Goal: Check status: Check status

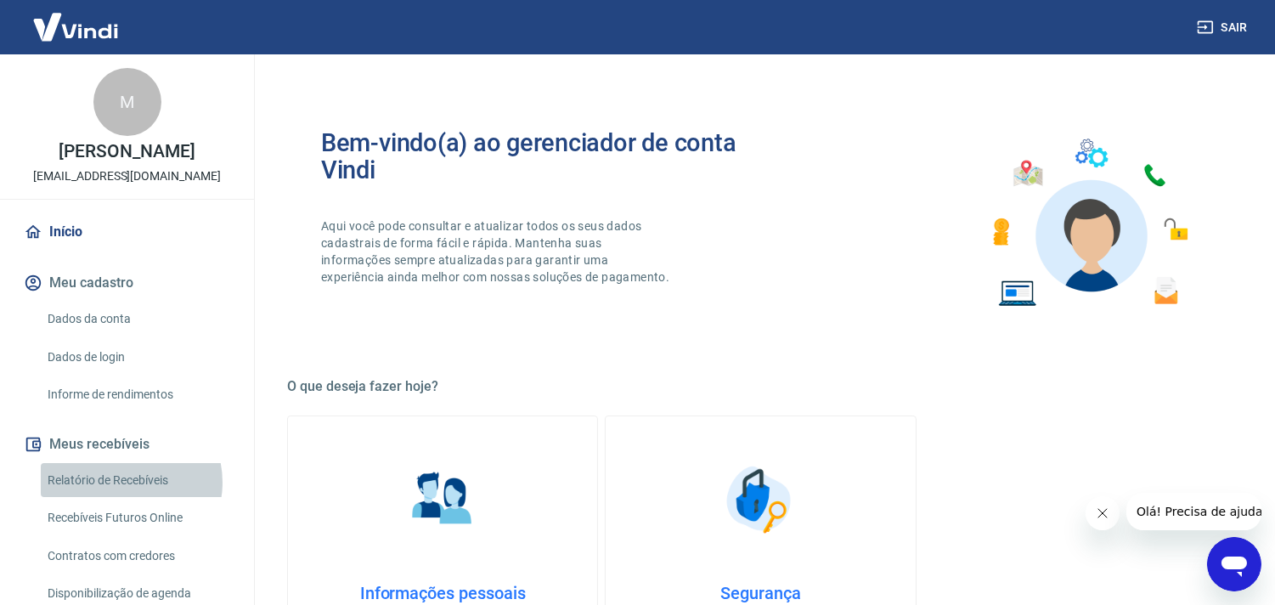
click at [123, 481] on link "Relatório de Recebíveis" at bounding box center [137, 480] width 193 height 35
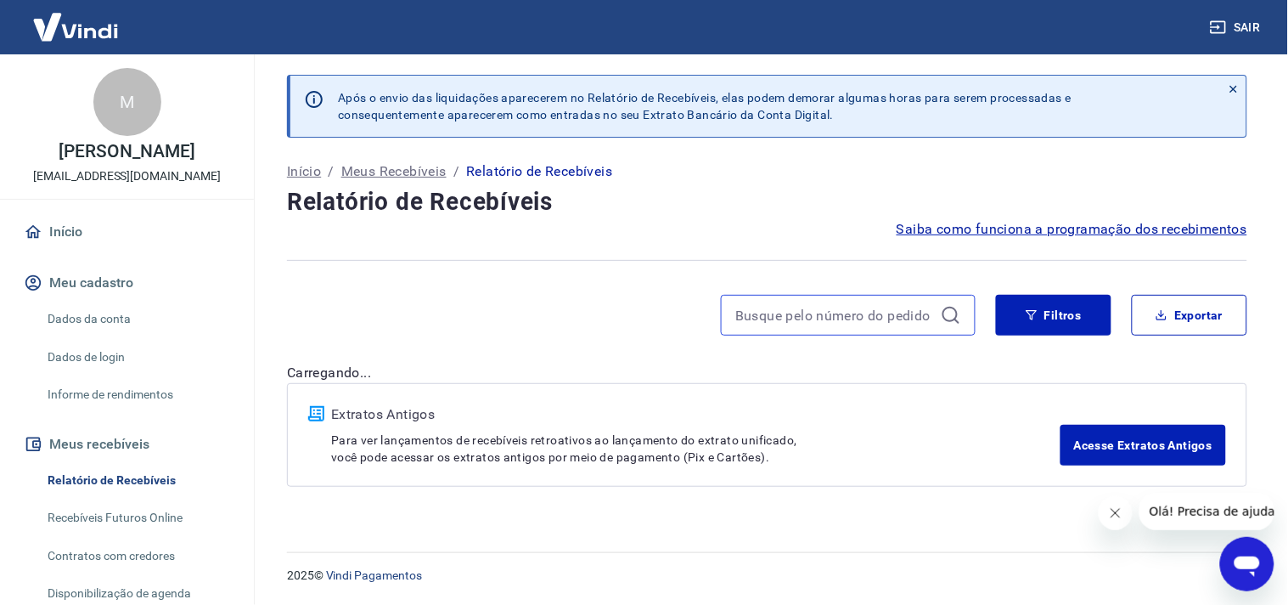
click at [861, 312] on input at bounding box center [834, 314] width 199 height 25
paste input "158432"
type input "158432"
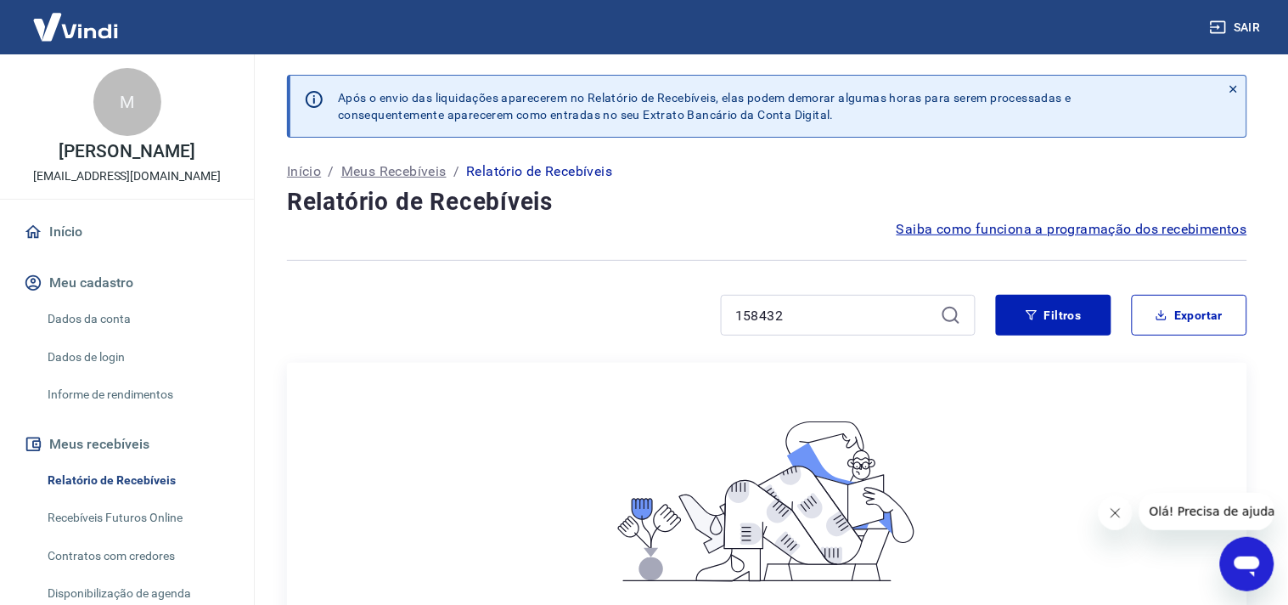
click at [954, 318] on icon at bounding box center [956, 320] width 5 height 5
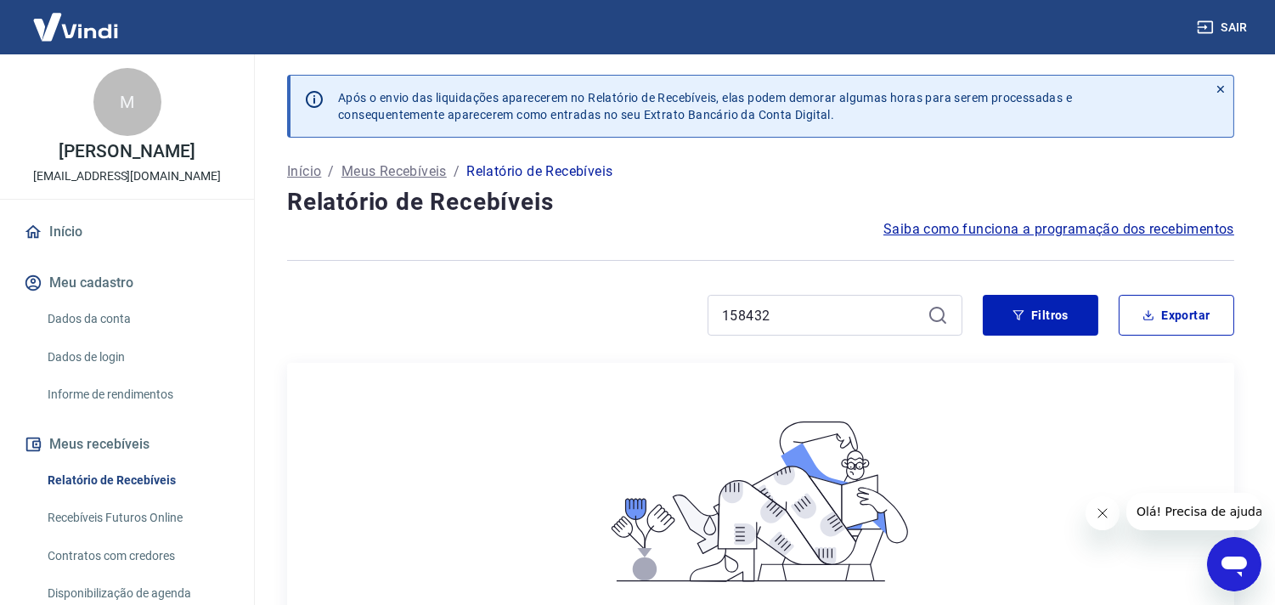
click at [934, 320] on icon at bounding box center [936, 314] width 15 height 15
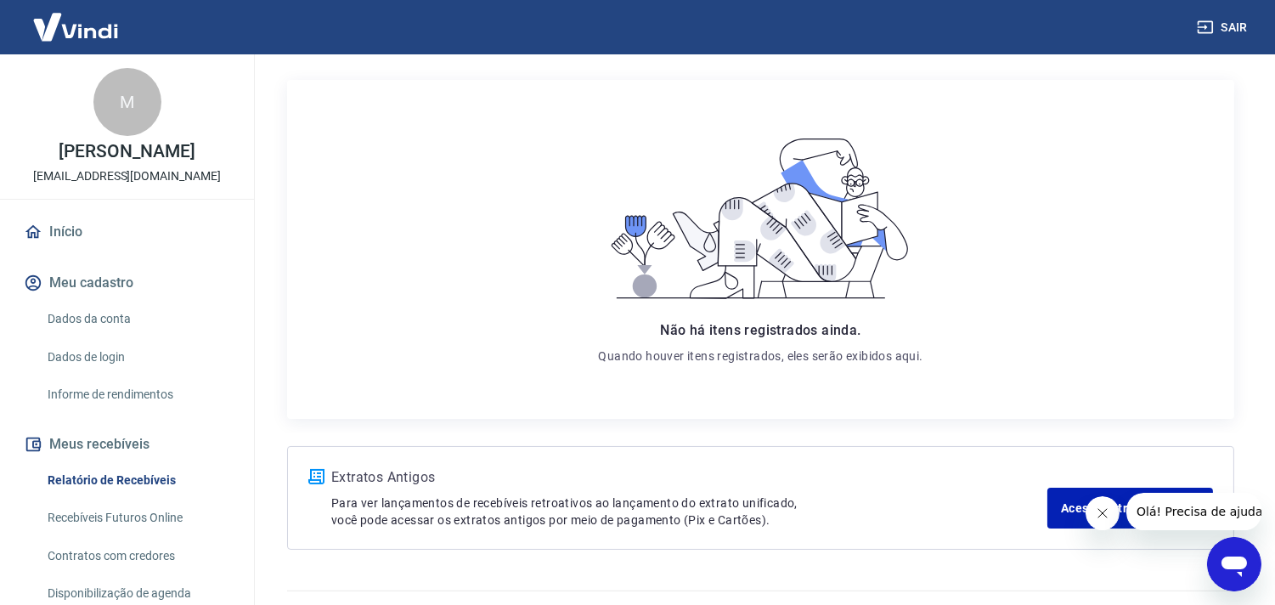
scroll to position [94, 0]
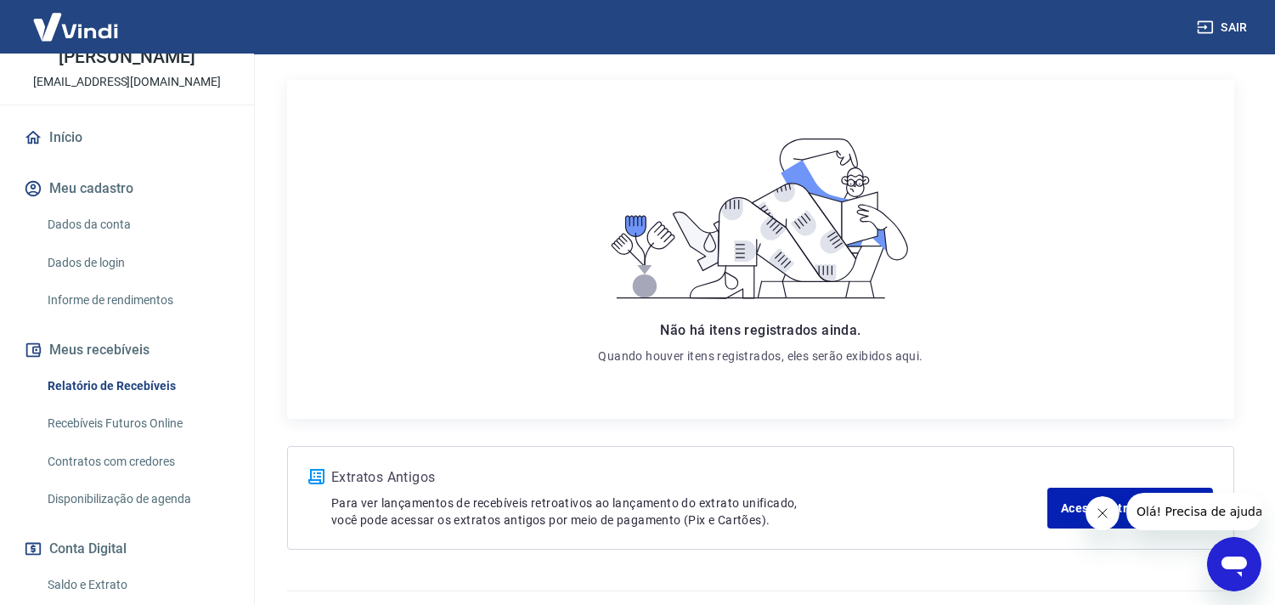
click at [89, 130] on link "Início" at bounding box center [126, 137] width 213 height 37
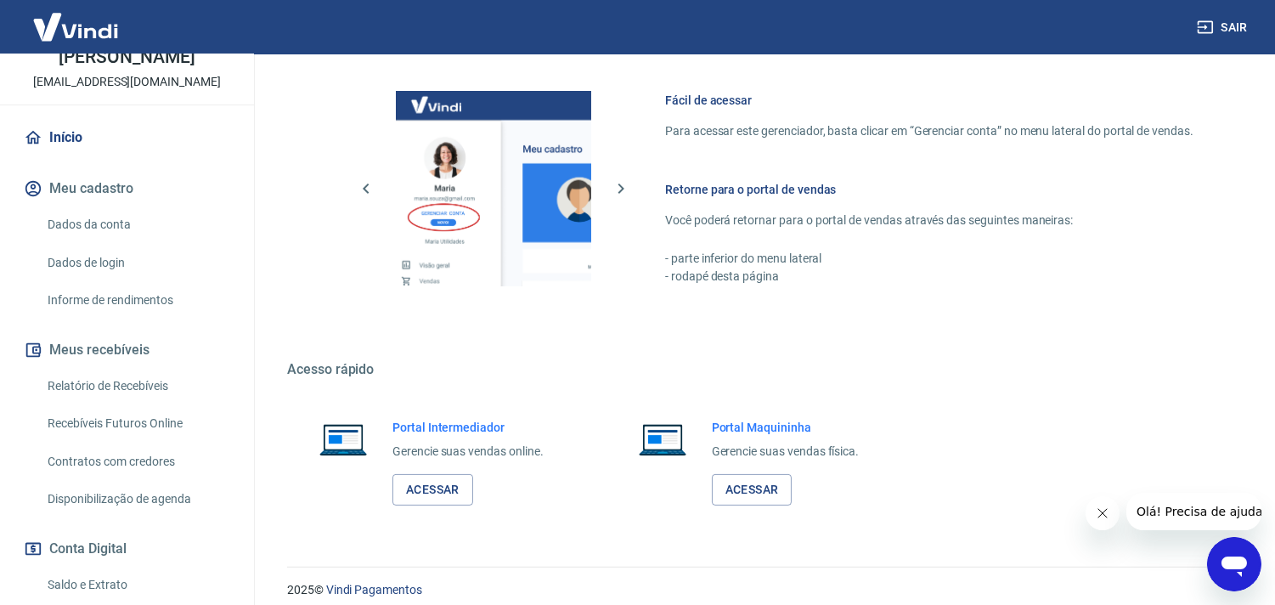
scroll to position [736, 0]
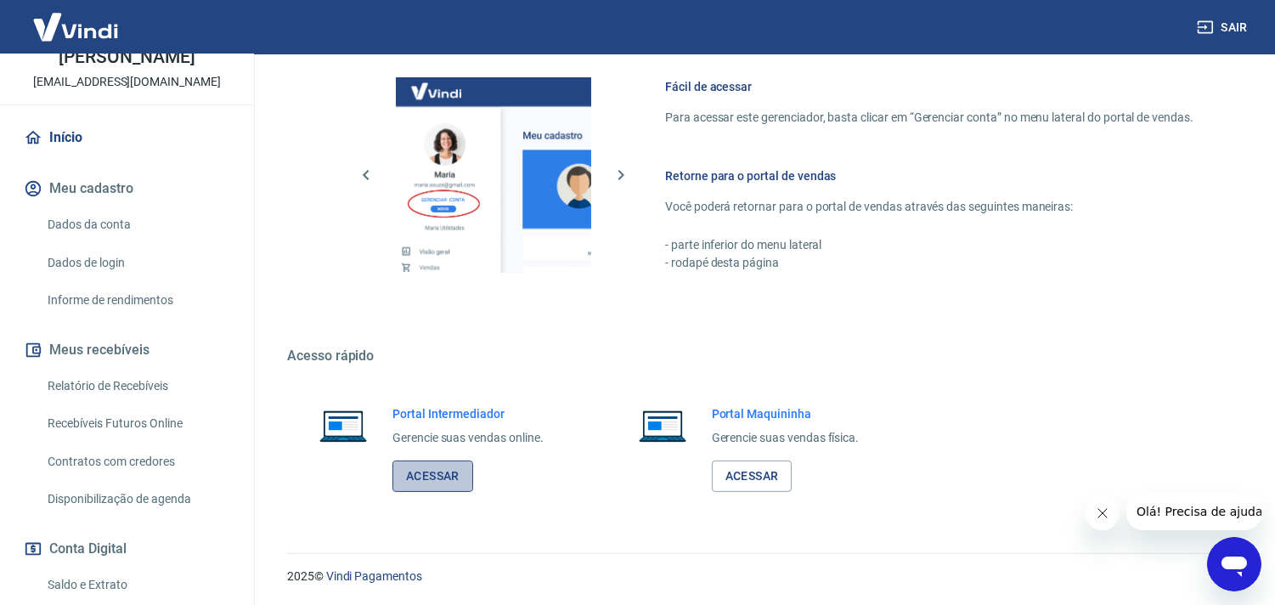
click at [414, 474] on link "Acessar" at bounding box center [432, 475] width 81 height 31
